Goal: Task Accomplishment & Management: Complete application form

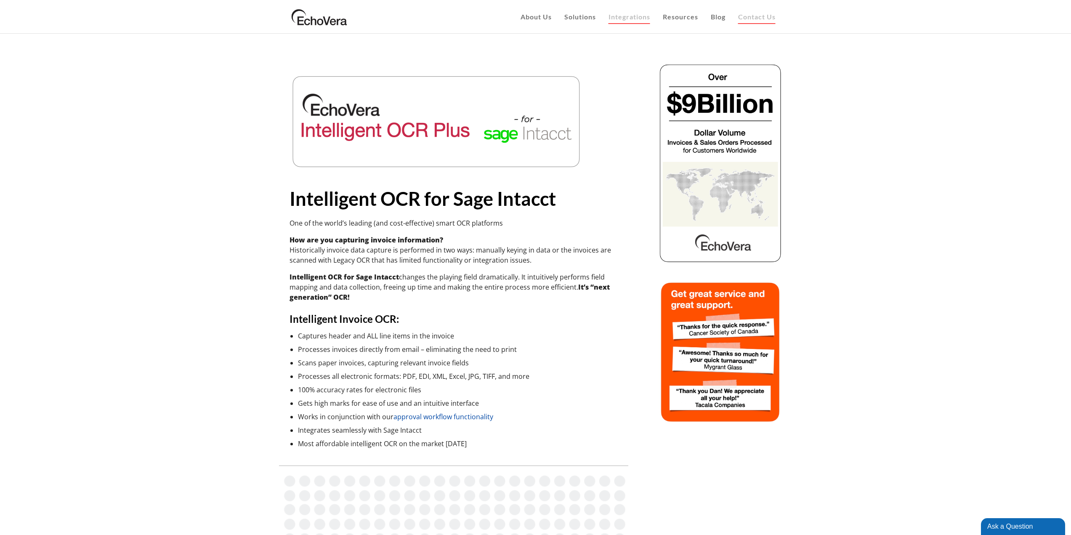
click at [753, 15] on span "Contact Us" at bounding box center [756, 17] width 37 height 8
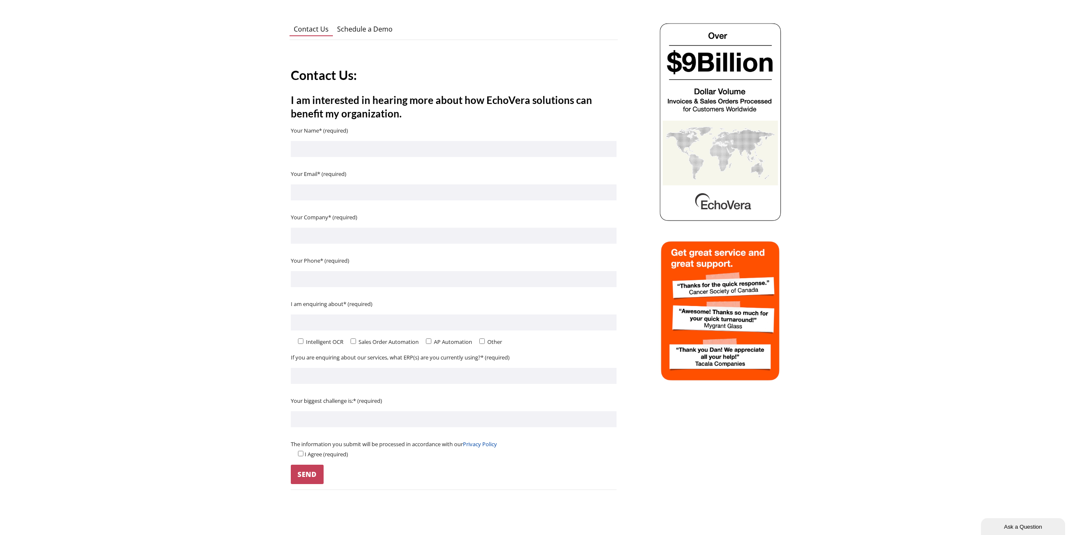
scroll to position [84, 0]
click at [386, 143] on input "Contact form" at bounding box center [454, 148] width 326 height 16
click at [358, 27] on span "Schedule a Demo" at bounding box center [365, 28] width 56 height 9
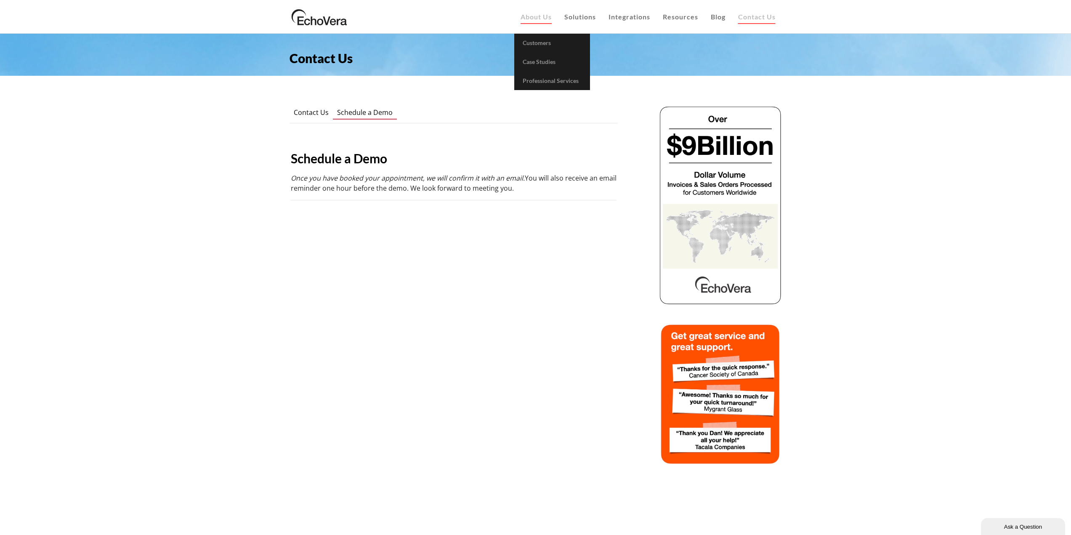
click at [539, 17] on span "About Us" at bounding box center [536, 17] width 31 height 8
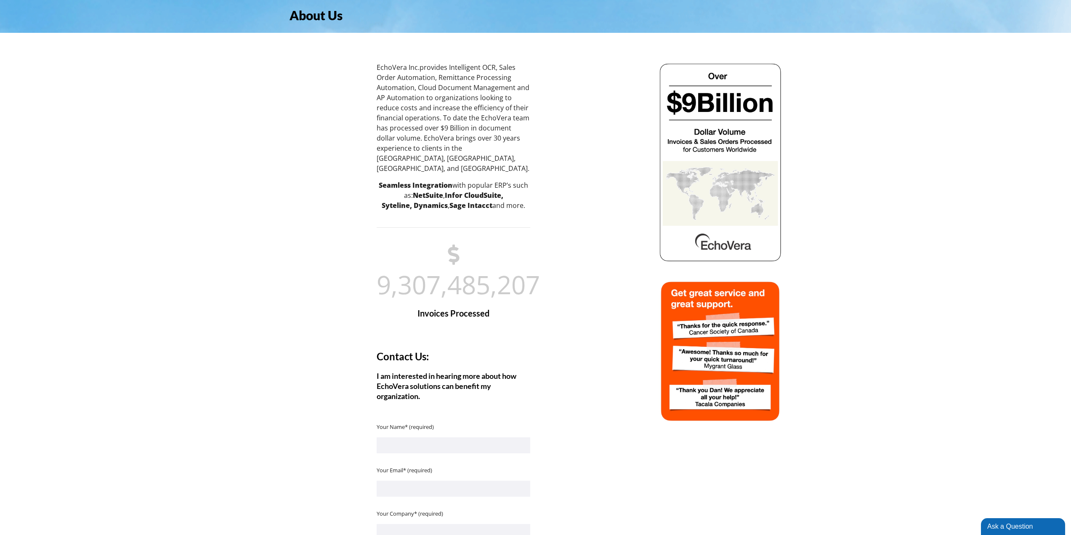
scroll to position [168, 0]
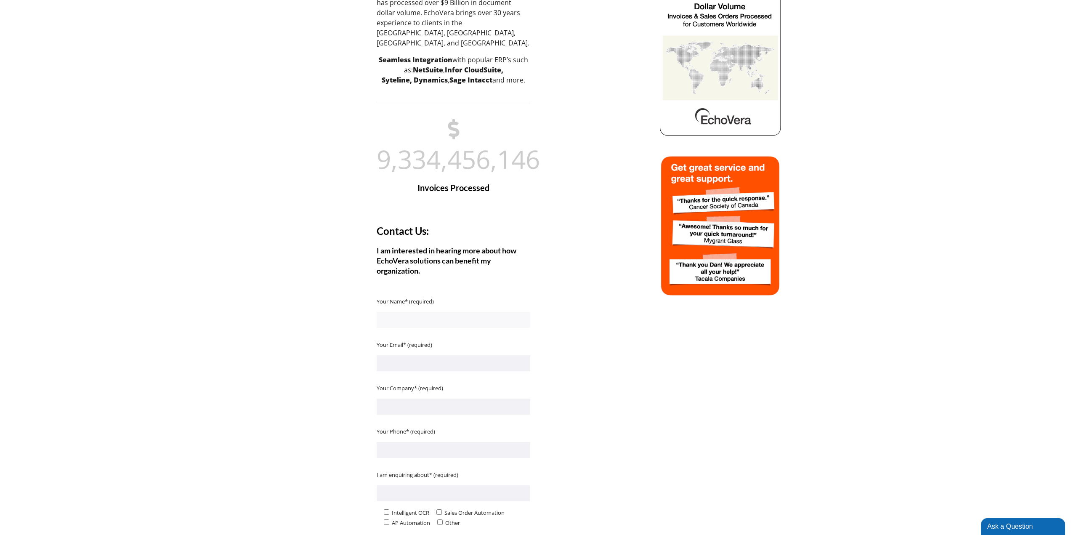
click at [495, 313] on input "Contact form" at bounding box center [454, 320] width 154 height 16
type input "Gabriel Harris"
drag, startPoint x: 484, startPoint y: 353, endPoint x: 187, endPoint y: 333, distance: 297.0
click at [187, 334] on div "Contact Us: I am interested in hearing more about how EchoVera solutions can be…" at bounding box center [669, 461] width 1381 height 494
drag, startPoint x: 595, startPoint y: 324, endPoint x: 593, endPoint y: 317, distance: 6.4
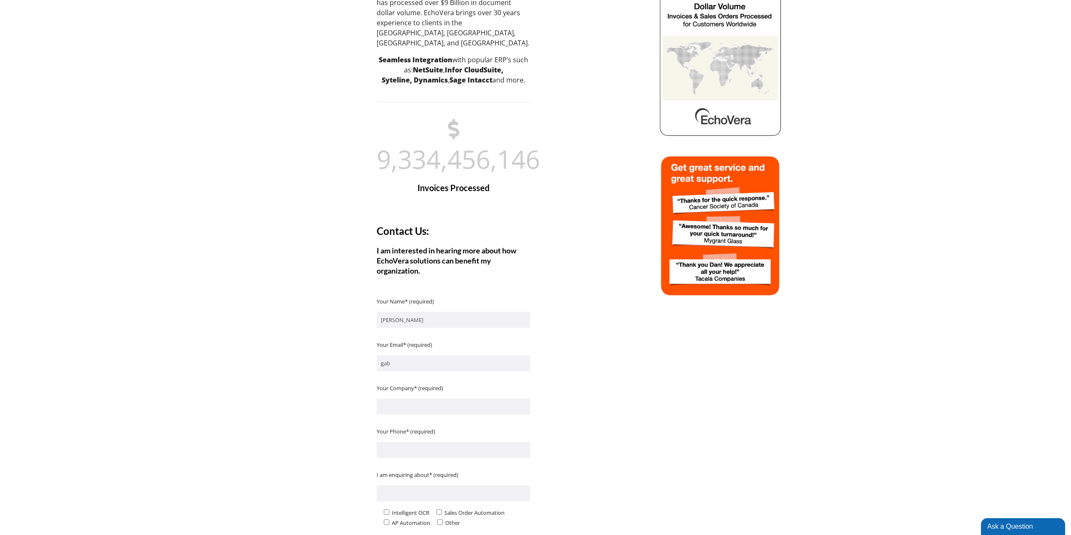
click at [595, 323] on div at bounding box center [669, 461] width 1381 height 494
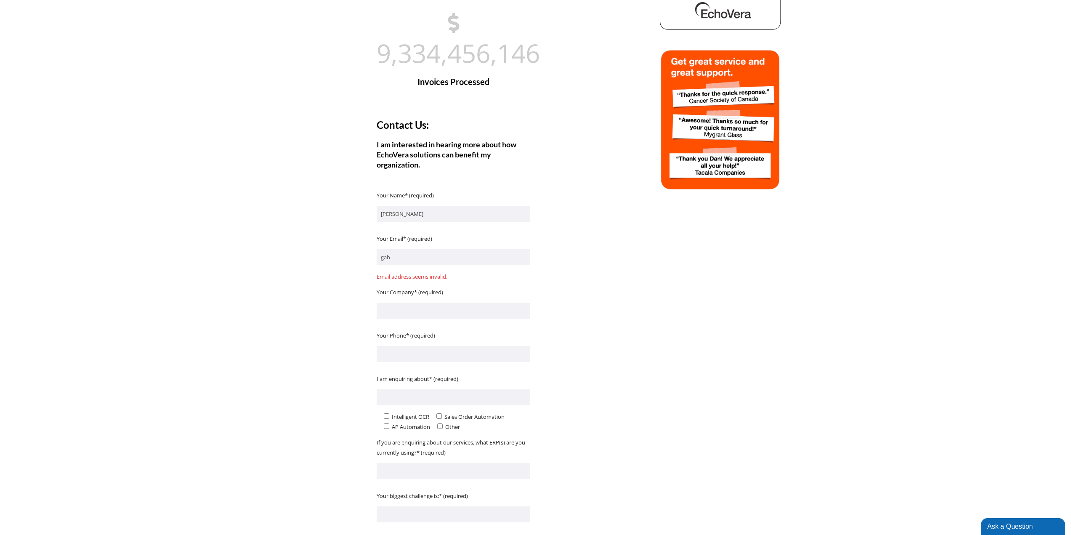
scroll to position [295, 0]
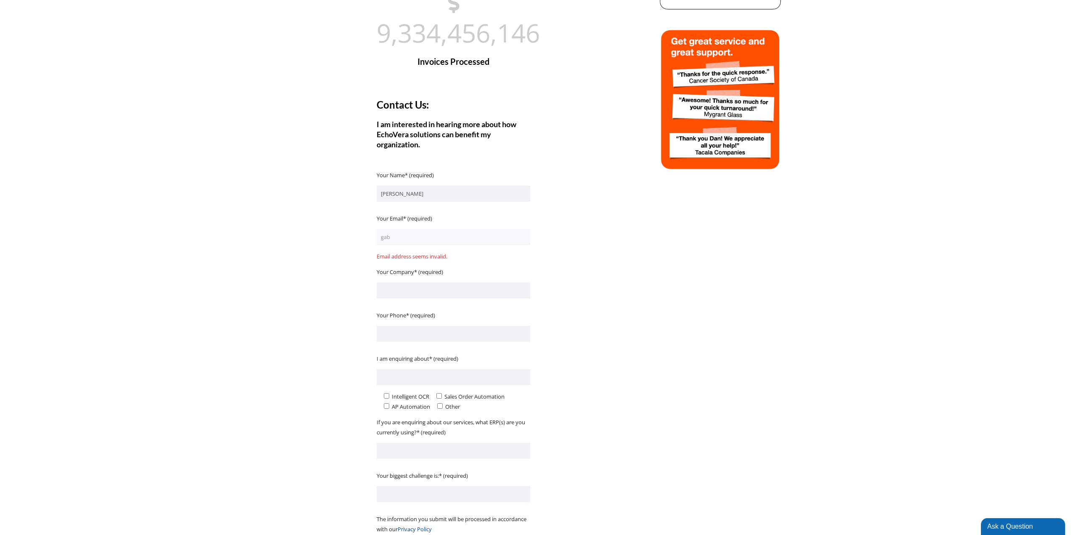
click at [421, 229] on input "gab" at bounding box center [454, 237] width 154 height 16
type input "gabriel.harris@adelantehealthcare.org"
click at [426, 282] on p "Contact form" at bounding box center [454, 293] width 154 height 22
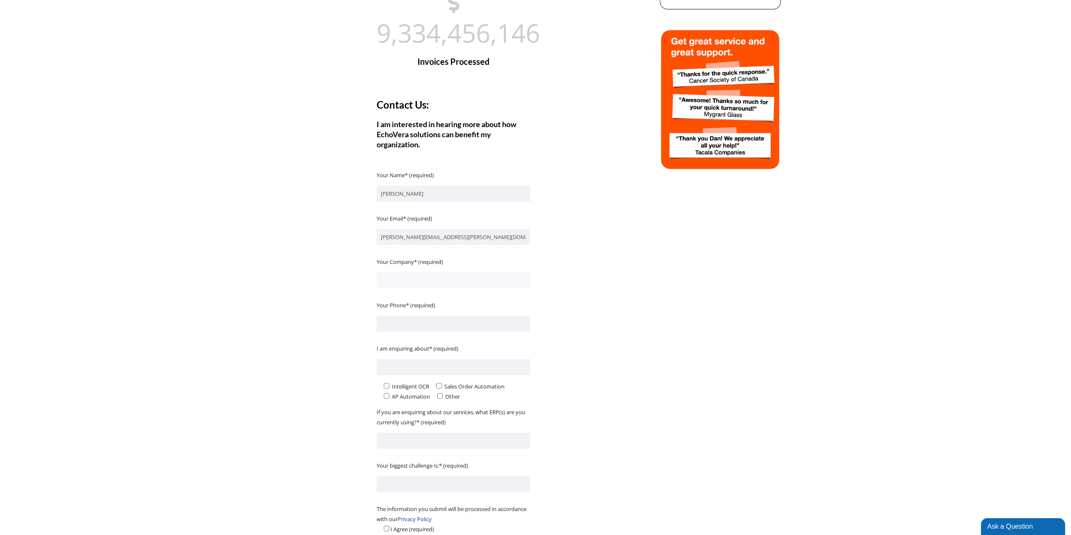
click at [435, 272] on input "Contact form" at bounding box center [454, 280] width 154 height 16
type input "adelantehealthcare"
click at [404, 317] on input "Contact form" at bounding box center [454, 324] width 154 height 16
type input "6234664228"
click at [385, 383] on input"] "Contact form" at bounding box center [386, 385] width 5 height 5
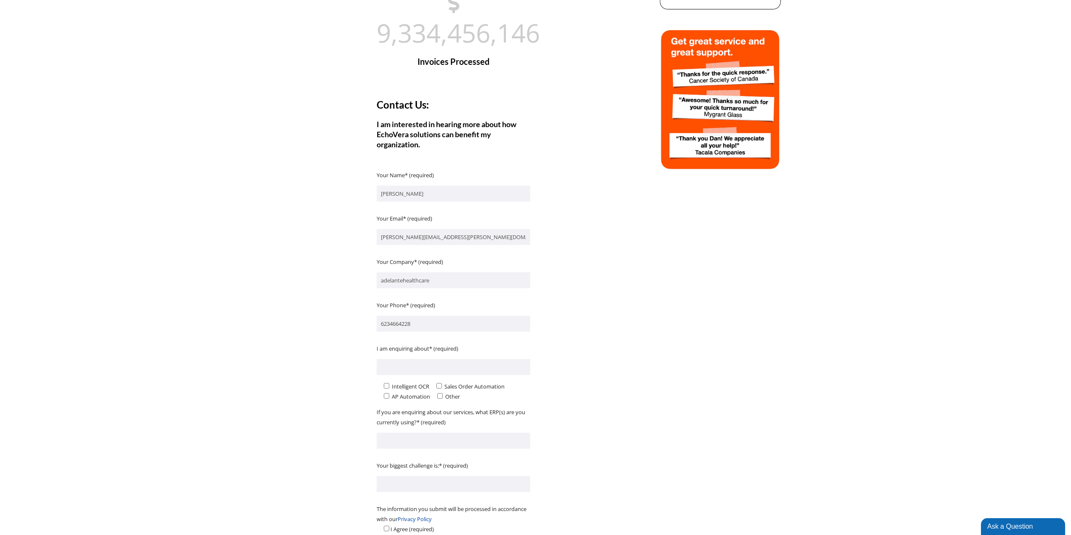
checkbox input"] "true"
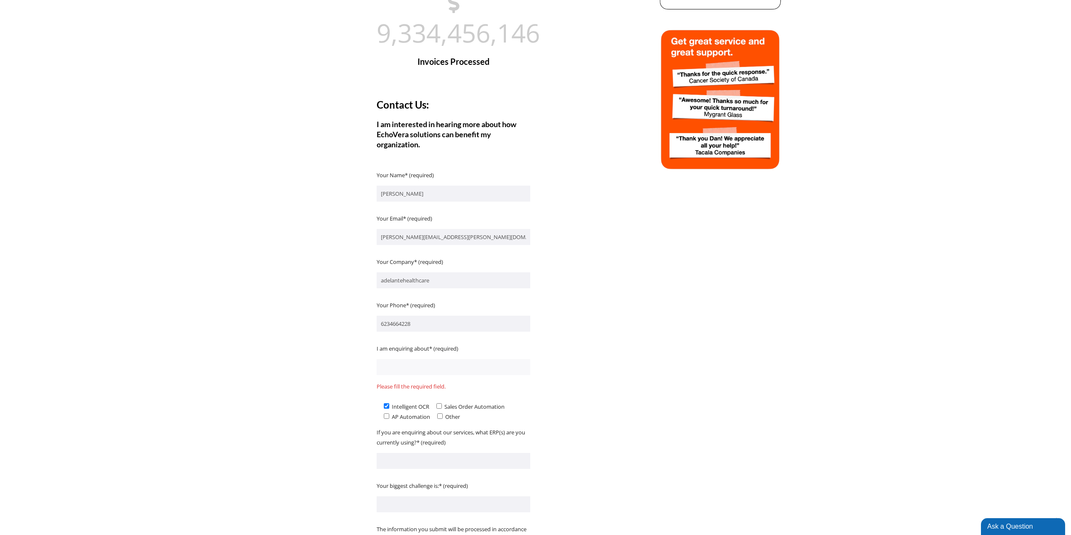
click at [419, 359] on input "Contact form" at bounding box center [454, 367] width 154 height 16
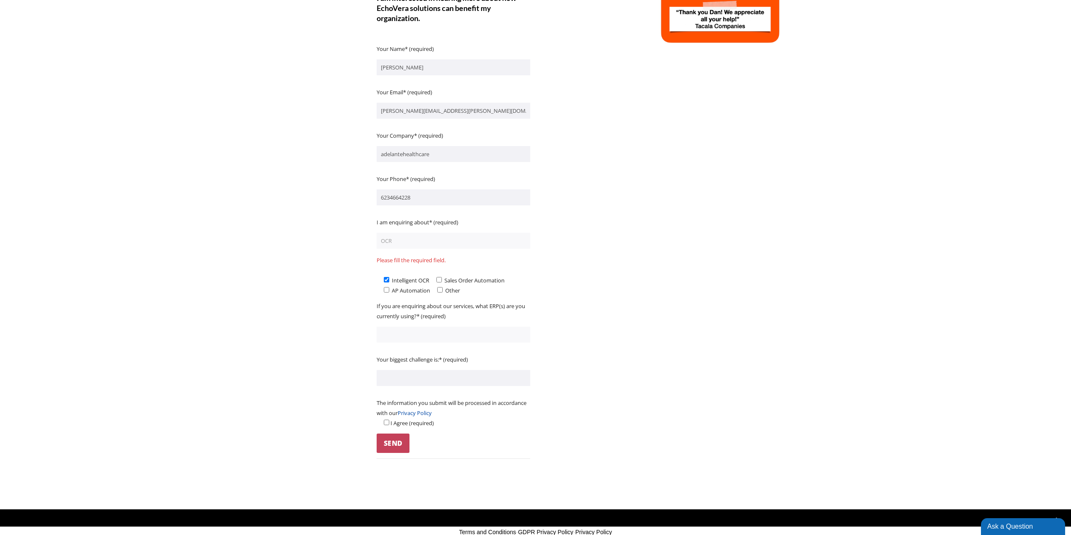
type input "OCR"
click at [451, 327] on p "Contact form" at bounding box center [454, 338] width 154 height 22
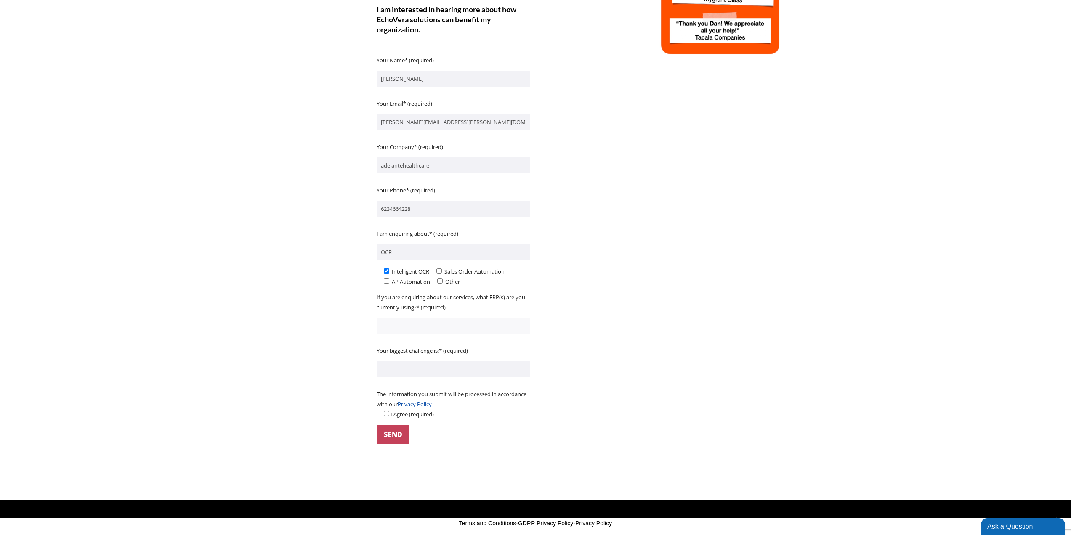
click at [439, 321] on input "Contact form" at bounding box center [454, 326] width 154 height 16
type input "sage"
click at [448, 361] on input "Contact form" at bounding box center [454, 369] width 154 height 16
type input "need OCR quickly"
click at [404, 407] on p "The information you submit will be processed in accordance with our Privacy Pol…" at bounding box center [454, 404] width 154 height 30
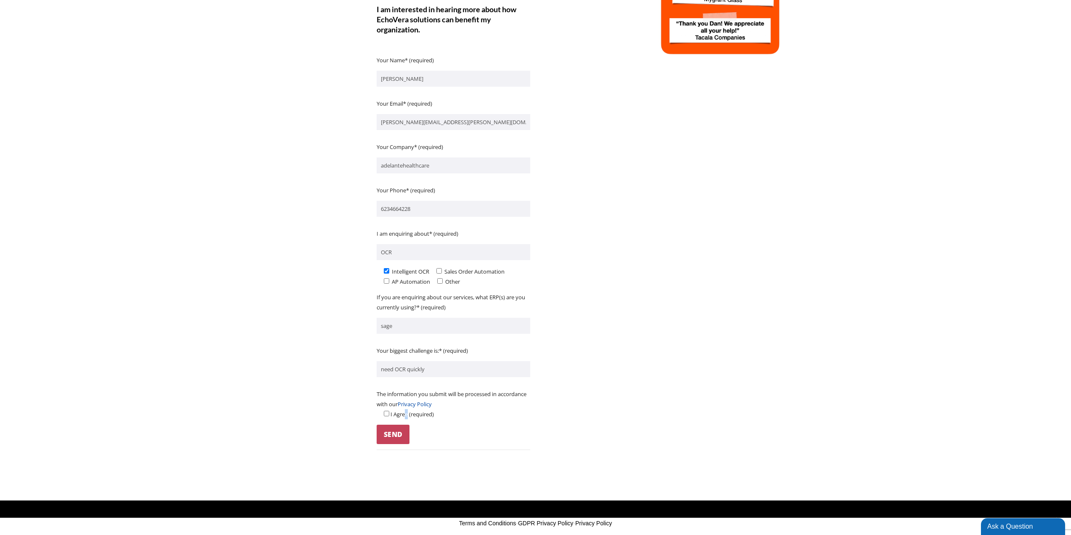
click at [386, 411] on input "Contact form" at bounding box center [386, 413] width 5 height 5
checkbox input "true"
click at [397, 425] on input "Send" at bounding box center [393, 434] width 33 height 19
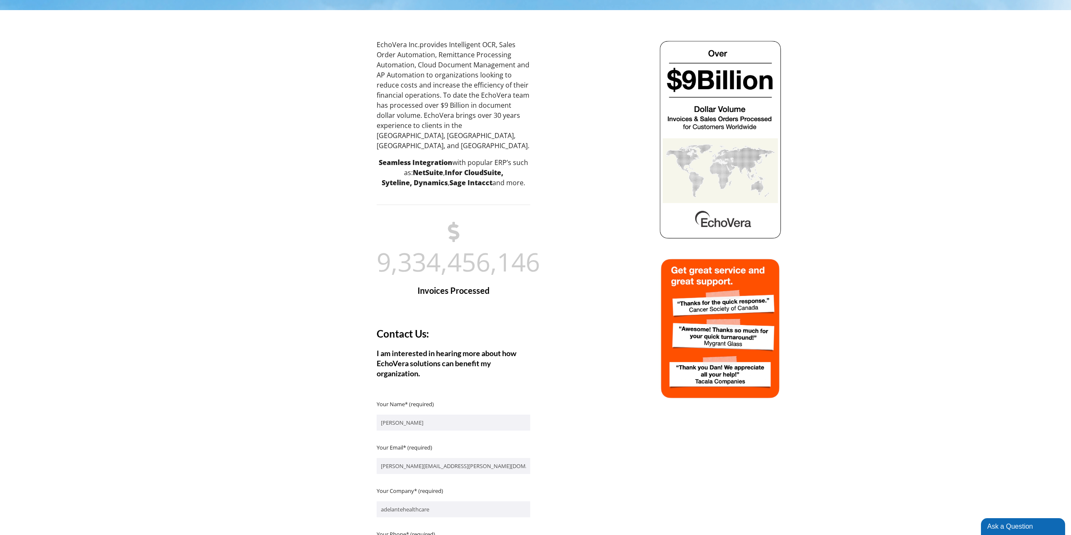
scroll to position [0, 0]
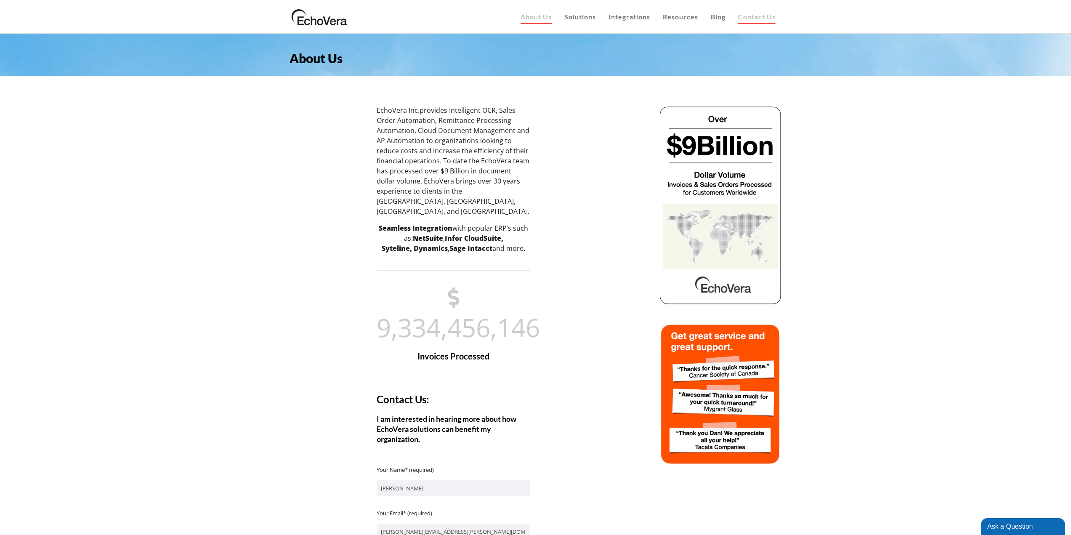
click at [768, 19] on span "Contact Us" at bounding box center [756, 17] width 37 height 8
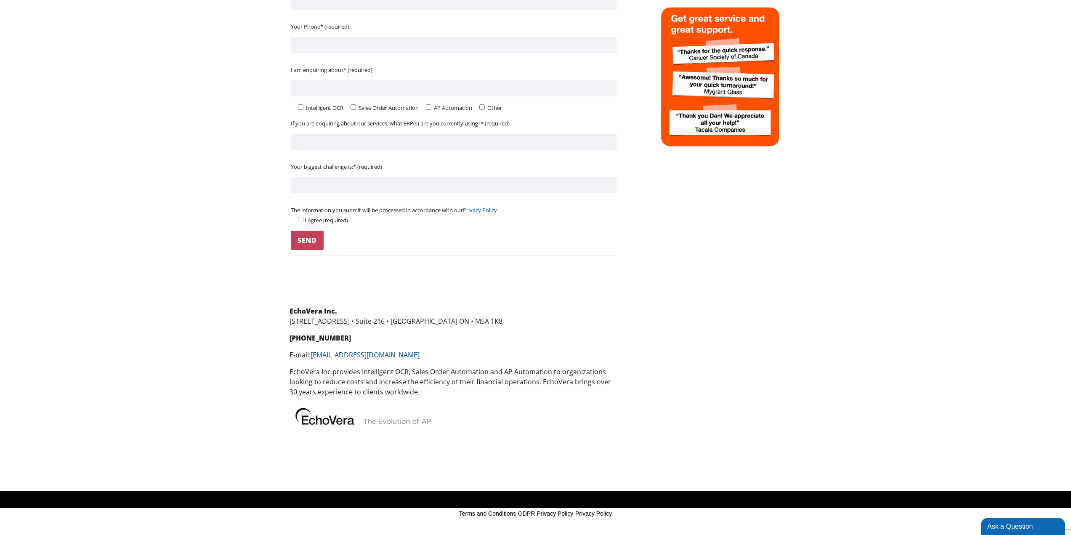
scroll to position [318, 0]
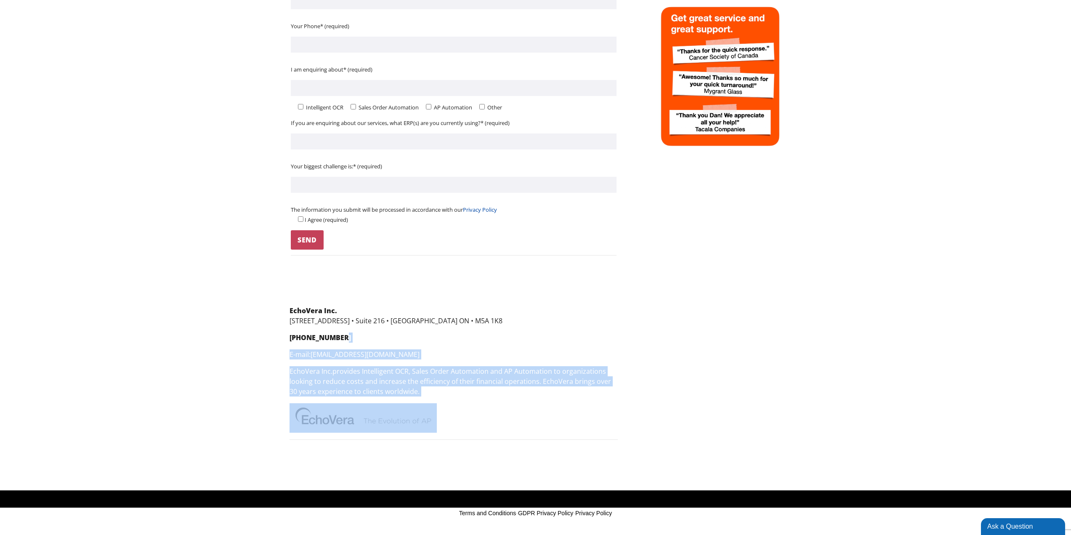
drag, startPoint x: 334, startPoint y: 338, endPoint x: 245, endPoint y: 332, distance: 88.9
click at [245, 332] on div "EchoVera Inc. 340 King St. East • Suite 216 • Toronto ON • M5A 1K8 (416) 968-23…" at bounding box center [669, 381] width 1381 height 151
click at [370, 343] on div "EchoVera Inc. 340 King St. East • Suite 216 • Toronto ON • M5A 1K8 (416) 968-23…" at bounding box center [454, 373] width 328 height 134
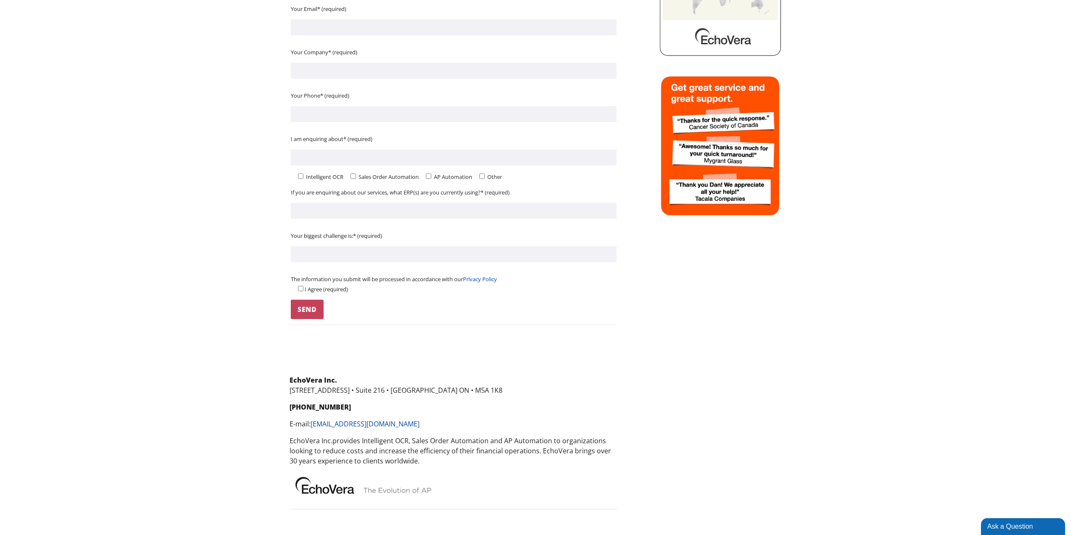
scroll to position [0, 0]
